Goal: Task Accomplishment & Management: Use online tool/utility

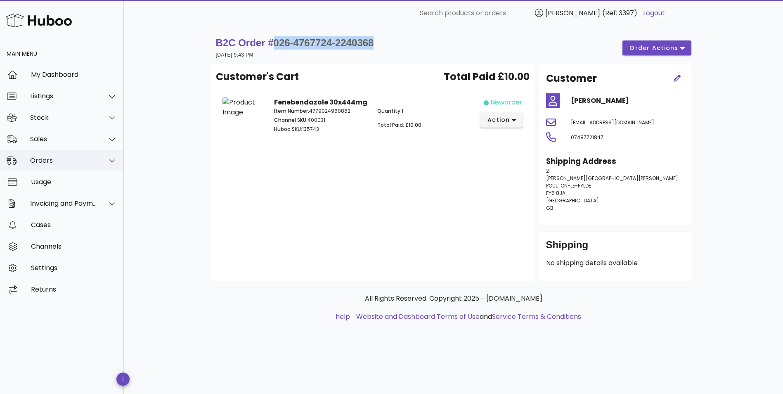
drag, startPoint x: 0, startPoint y: 0, endPoint x: 41, endPoint y: 155, distance: 160.1
click at [40, 154] on div "Orders" at bounding box center [62, 160] width 124 height 21
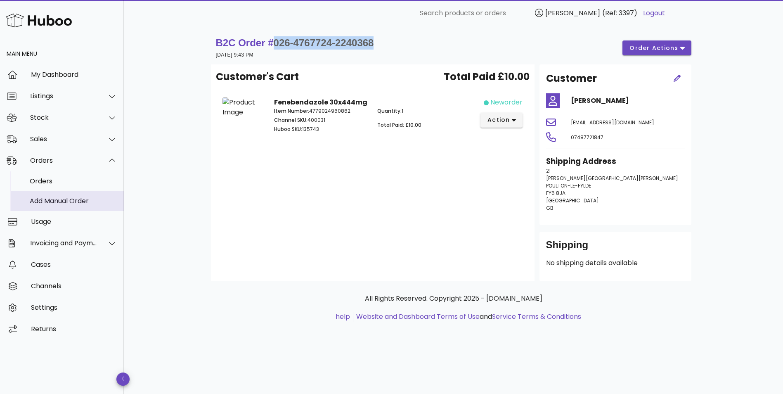
click at [53, 197] on div "Add Manual Order" at bounding box center [73, 201] width 87 height 8
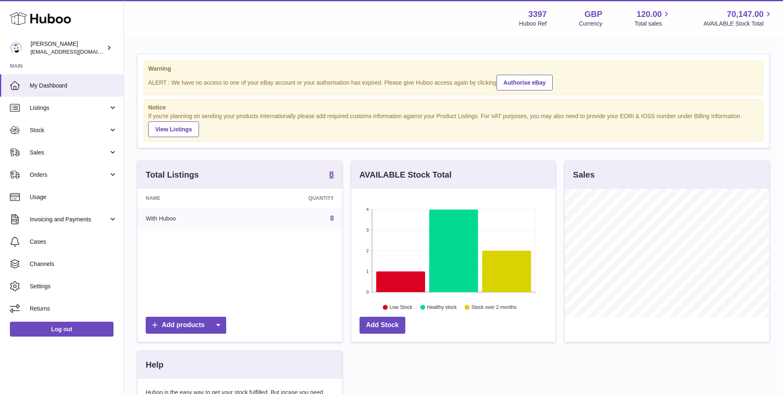
scroll to position [129, 204]
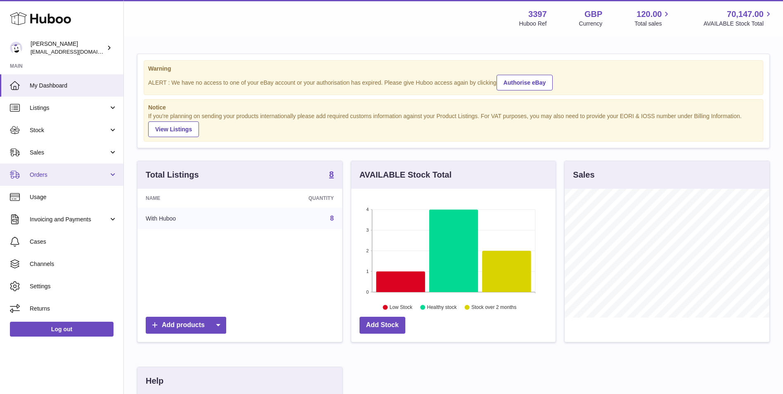
click at [51, 175] on span "Orders" at bounding box center [69, 175] width 79 height 8
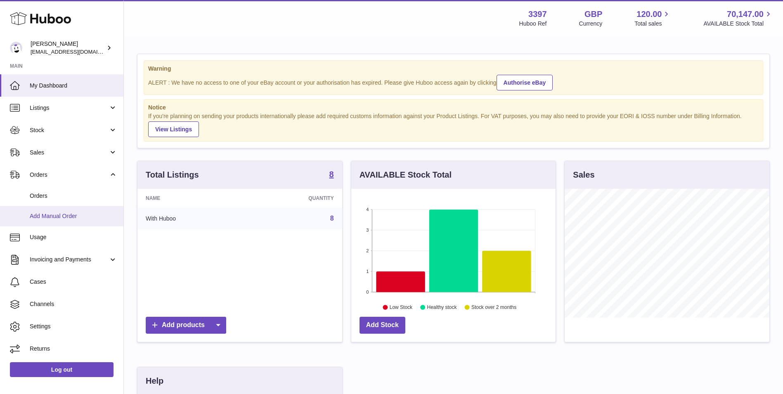
click at [53, 213] on span "Add Manual Order" at bounding box center [73, 216] width 87 height 8
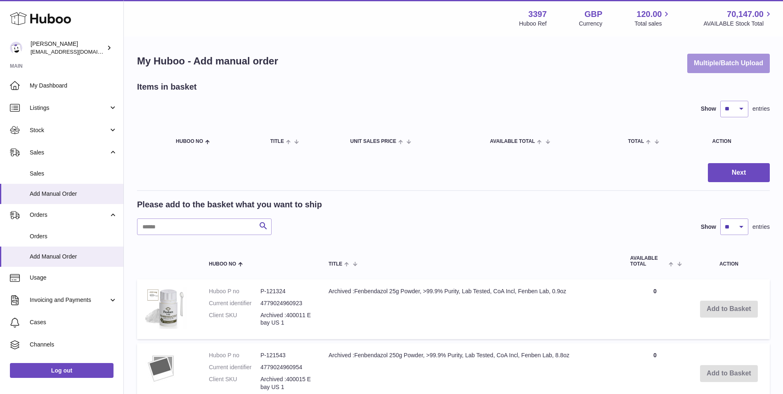
click at [712, 61] on button "Multiple/Batch Upload" at bounding box center [728, 63] width 83 height 19
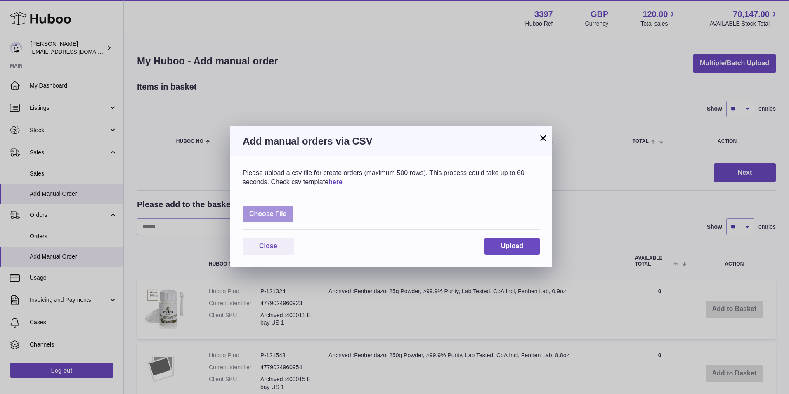
click at [266, 213] on label at bounding box center [268, 213] width 51 height 17
click at [287, 210] on input "file" at bounding box center [287, 210] width 0 height 0
type input "**********"
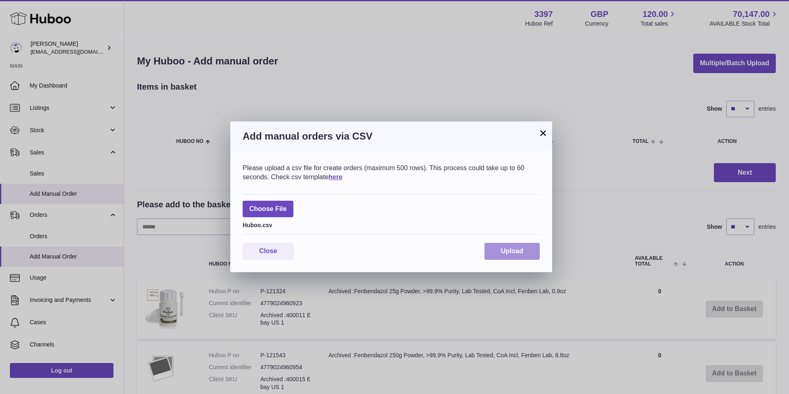
click at [509, 250] on span "Upload" at bounding box center [512, 250] width 22 height 7
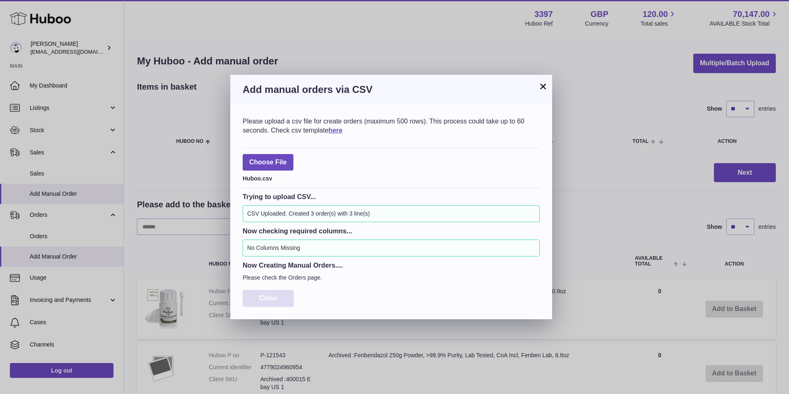
click at [275, 293] on button "Close" at bounding box center [268, 298] width 51 height 17
